Goal: Check status: Check status

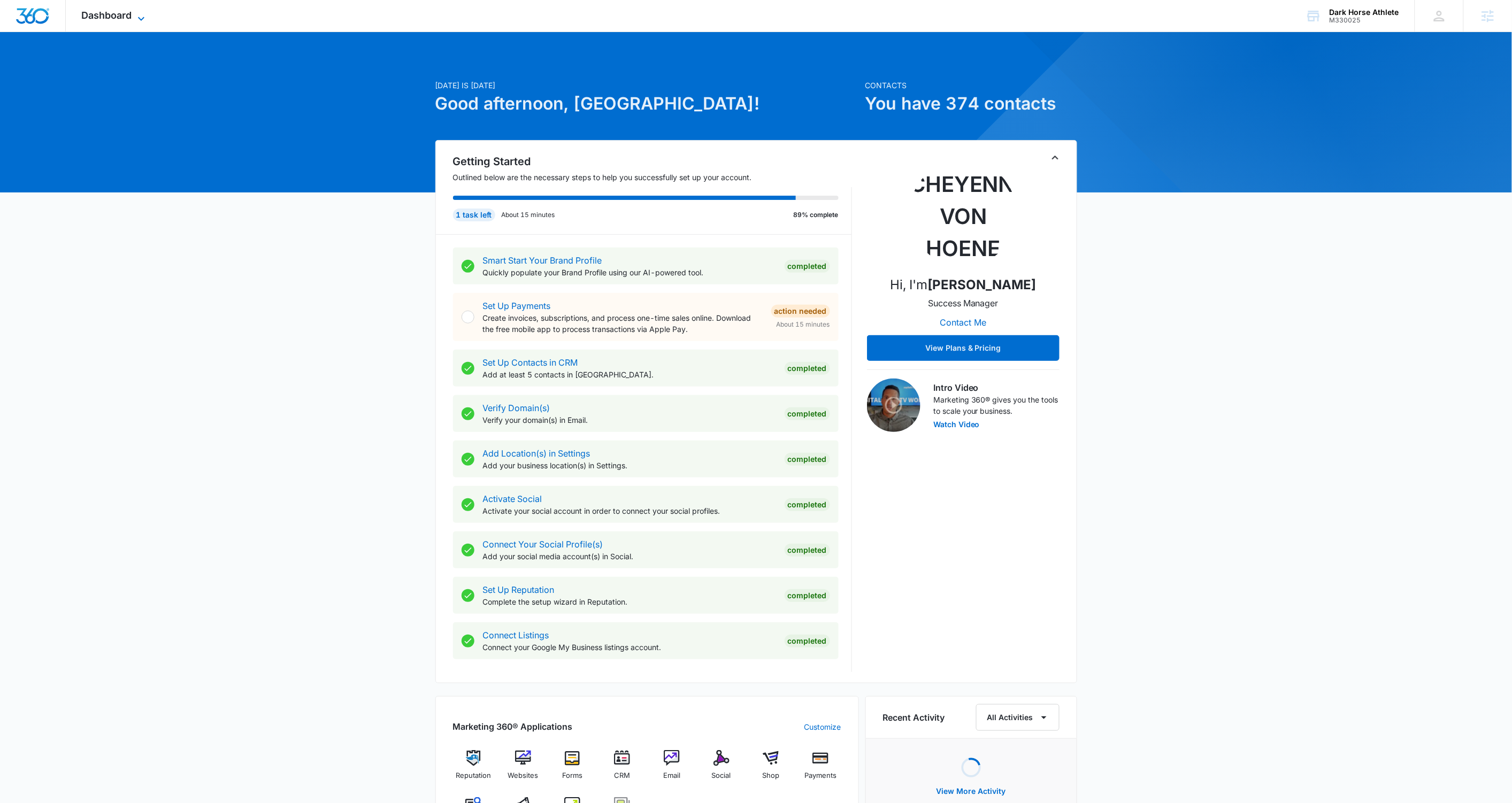
click at [139, 14] on icon at bounding box center [140, 18] width 12 height 12
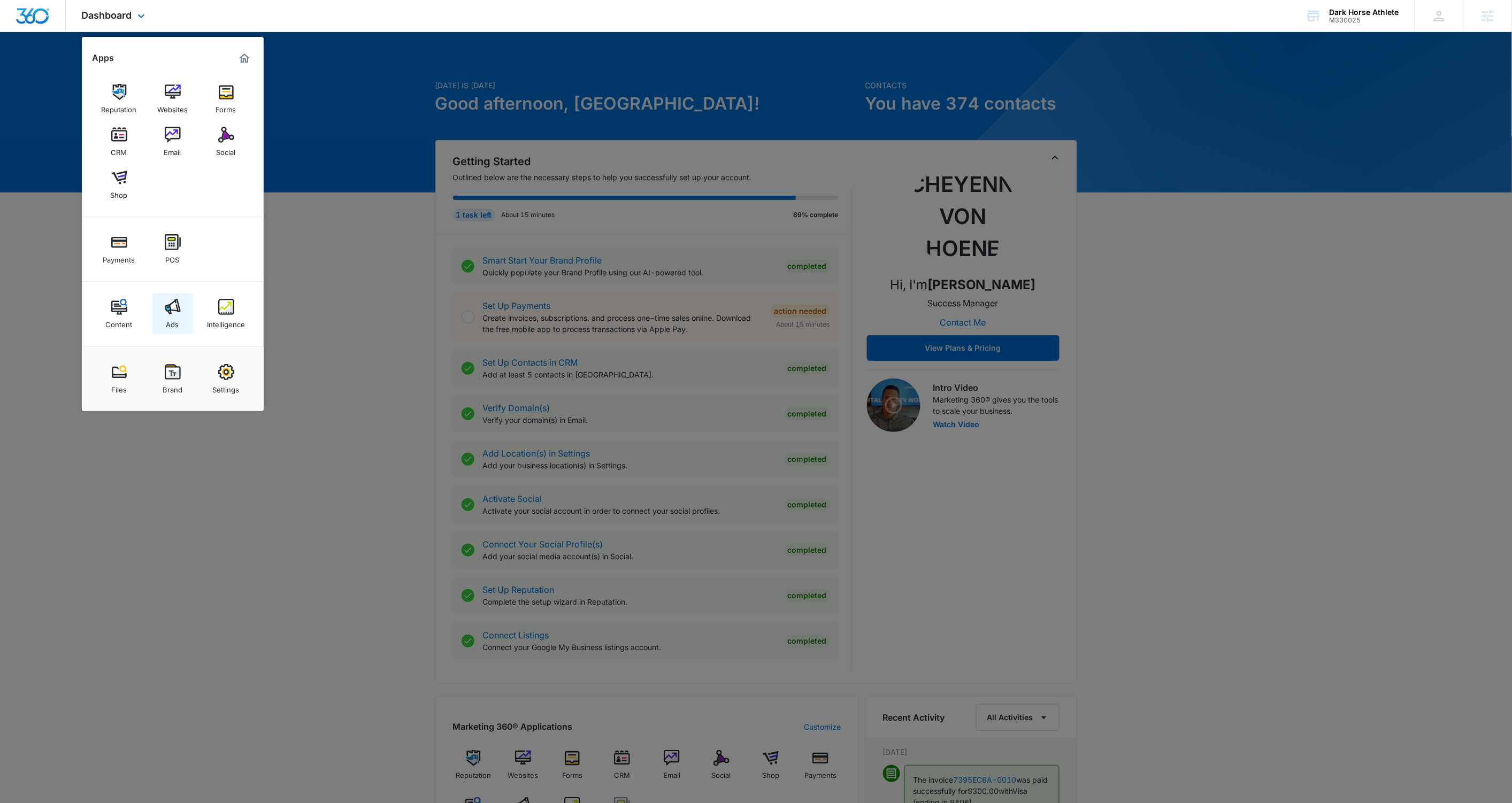
click at [180, 317] on link "Ads" at bounding box center [172, 314] width 40 height 40
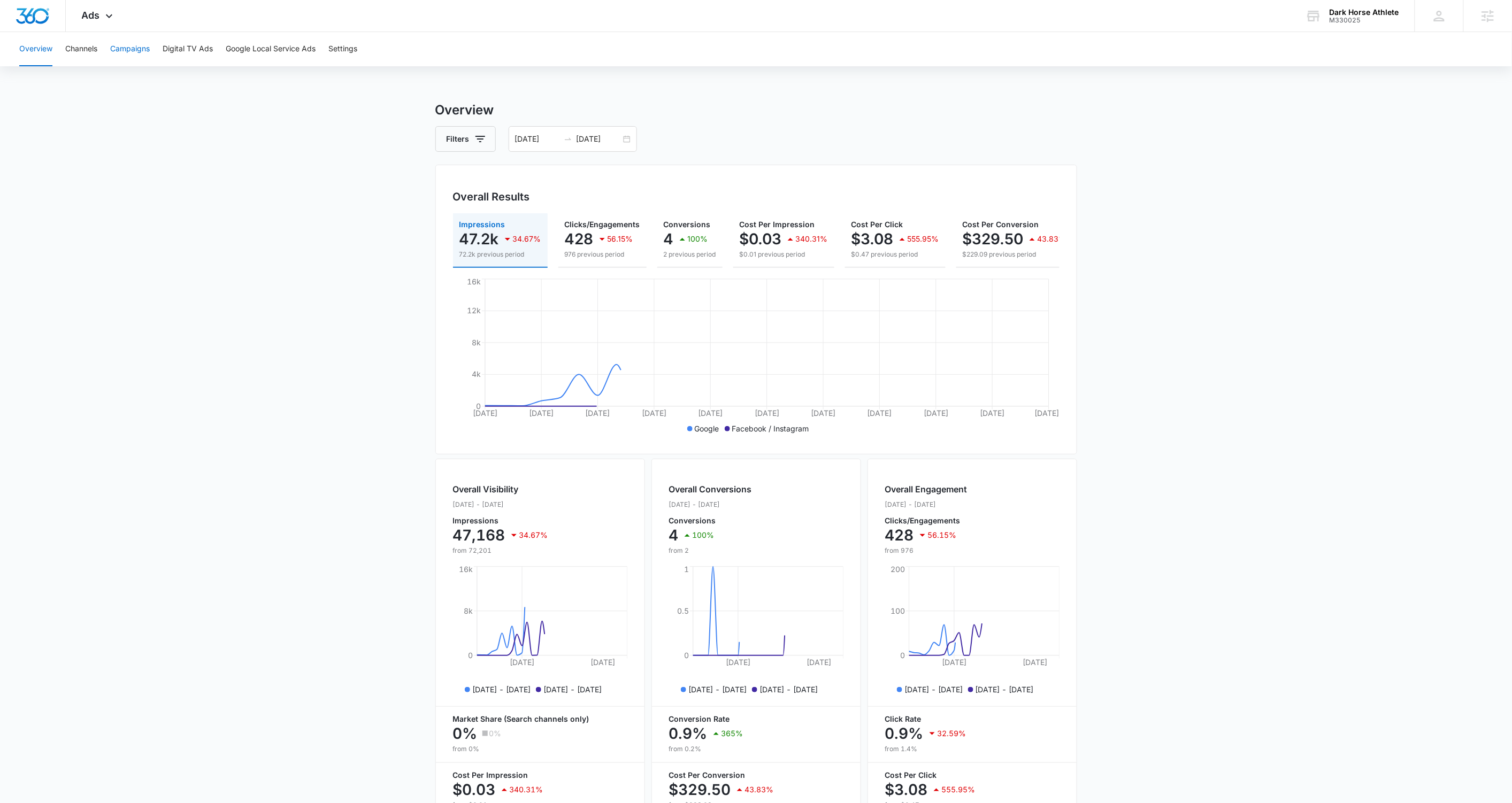
click at [136, 48] on button "Campaigns" at bounding box center [130, 49] width 40 height 35
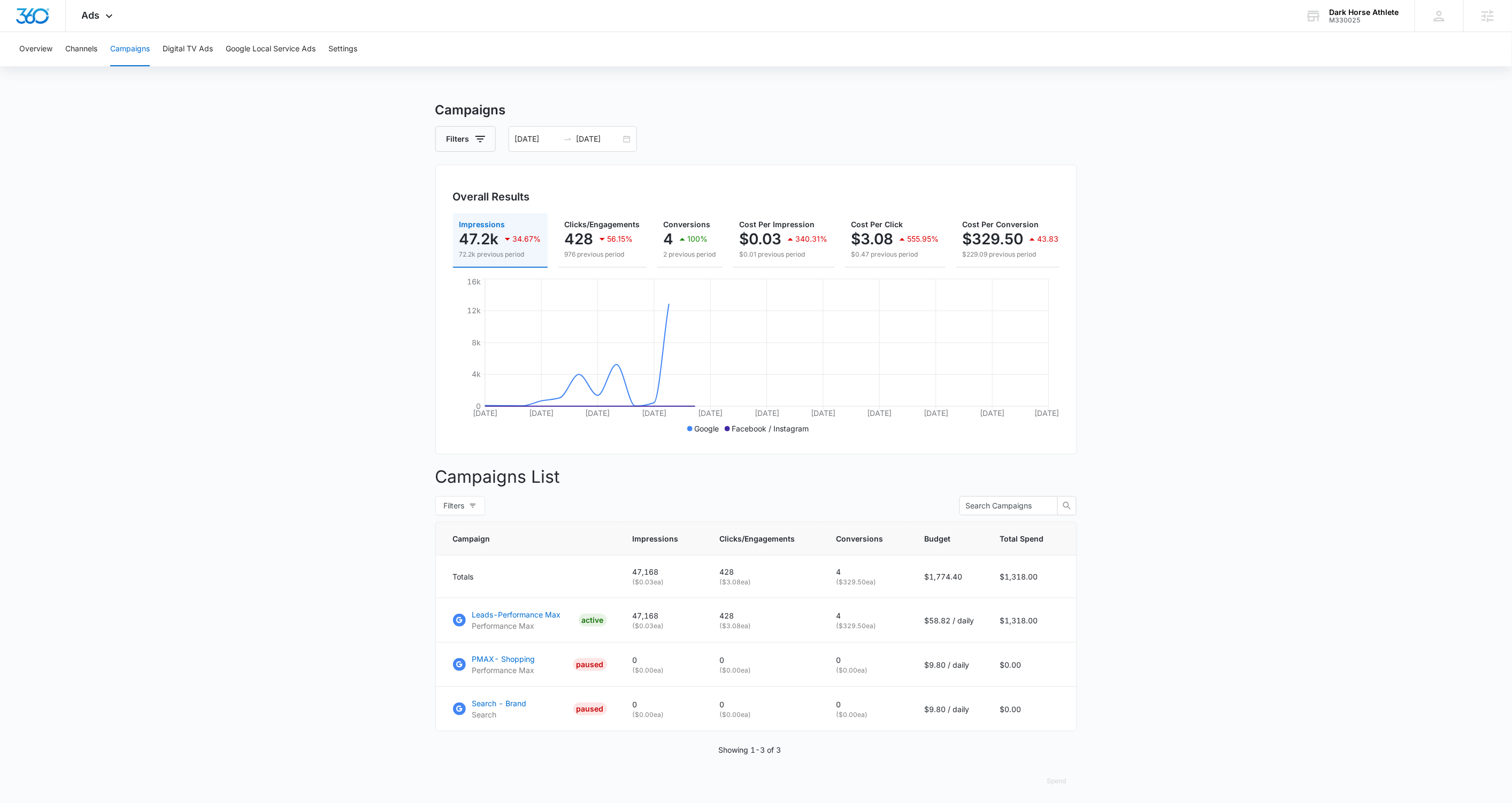
scroll to position [12, 0]
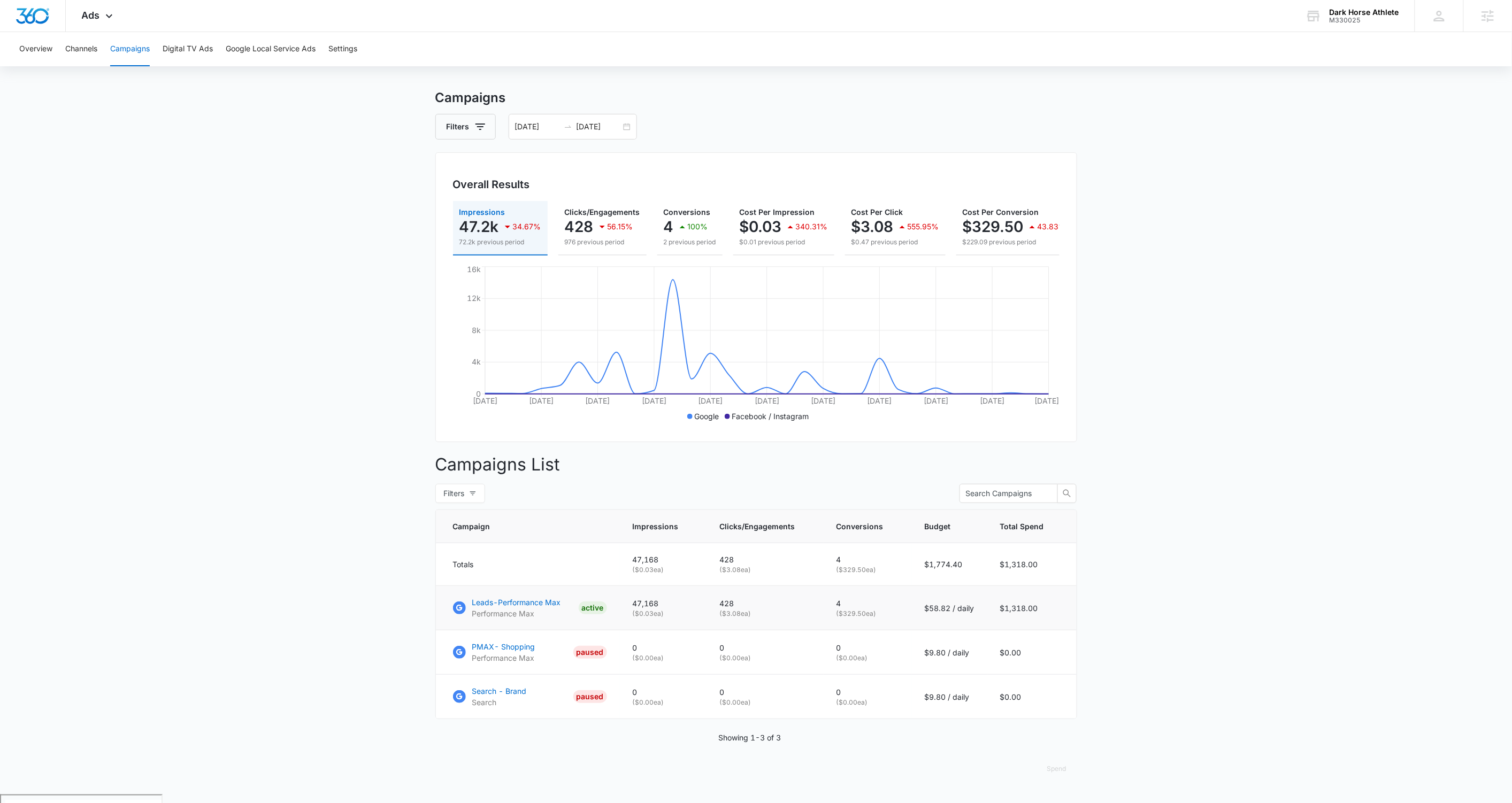
drag, startPoint x: 896, startPoint y: 622, endPoint x: 834, endPoint y: 622, distance: 62.0
click at [834, 622] on td "4 ( $329.50 ea)" at bounding box center [868, 608] width 88 height 44
